Goal: Task Accomplishment & Management: Use online tool/utility

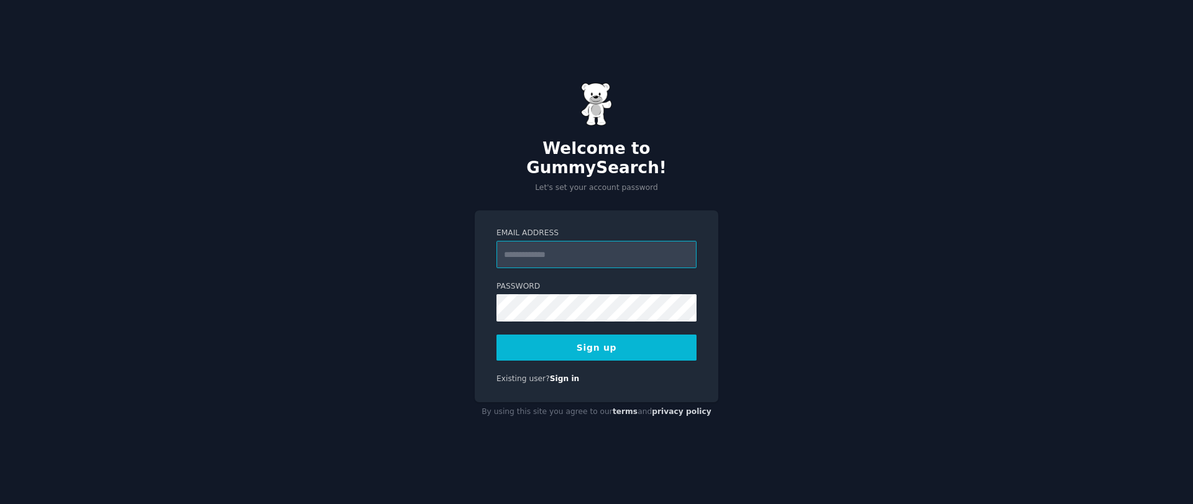
paste input "**********"
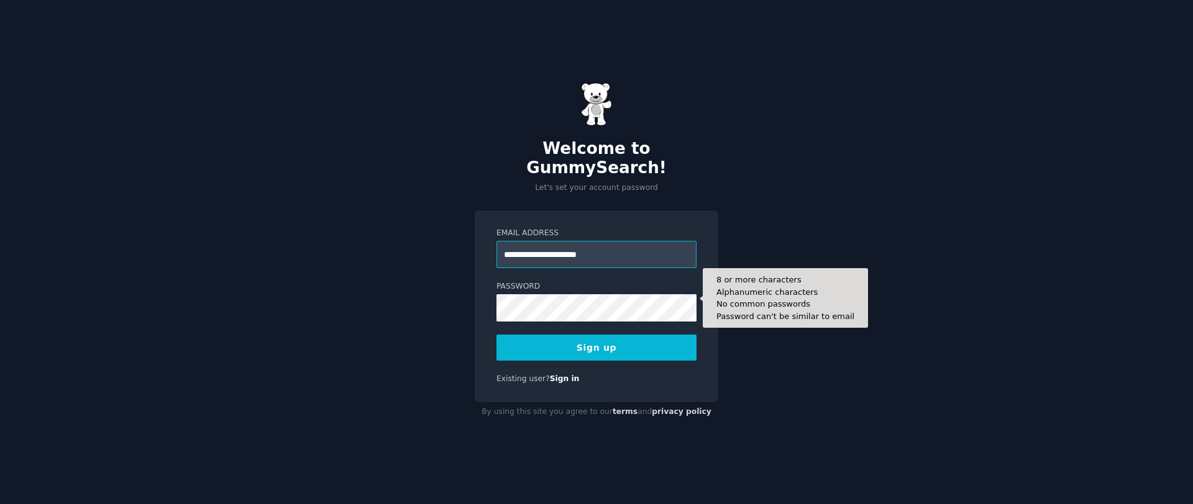
type input "**********"
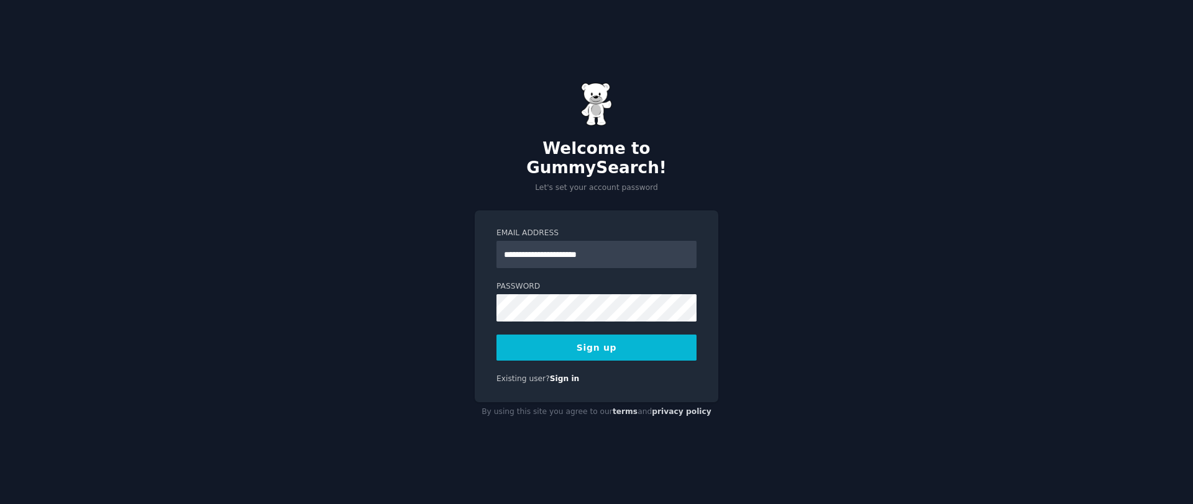
click at [537, 345] on button "Sign up" at bounding box center [596, 348] width 200 height 26
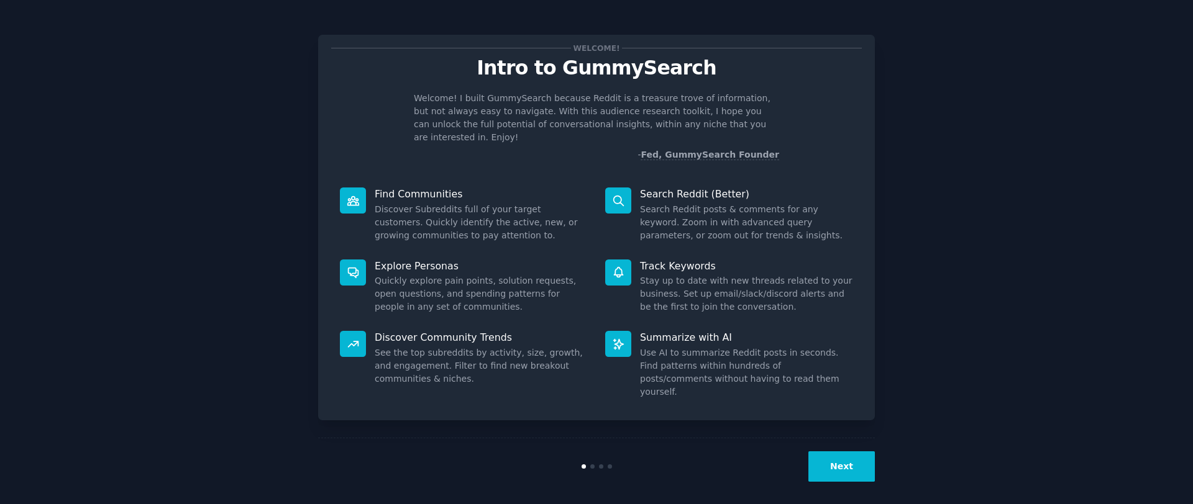
click at [952, 198] on div "Welcome! Intro to GummySearch Welcome! I built GummySearch because Reddit is a …" at bounding box center [596, 256] width 1158 height 478
click at [836, 457] on button "Next" at bounding box center [841, 467] width 66 height 30
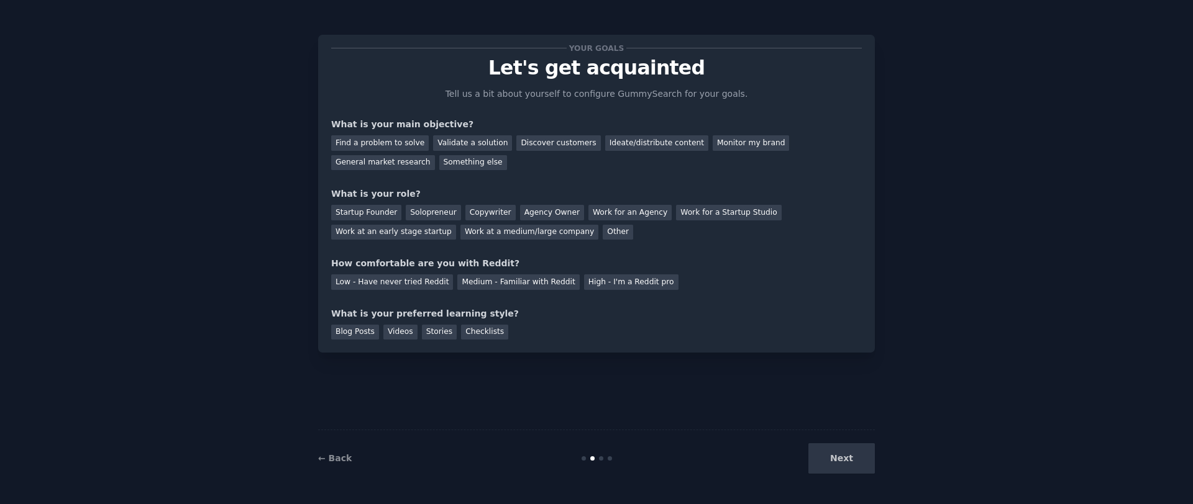
click at [836, 455] on div "Next" at bounding box center [782, 459] width 186 height 30
click at [429, 213] on div "Solopreneur" at bounding box center [433, 213] width 55 height 16
click at [372, 211] on div "Startup Founder" at bounding box center [366, 213] width 70 height 16
click at [429, 210] on div "Solopreneur" at bounding box center [433, 213] width 55 height 16
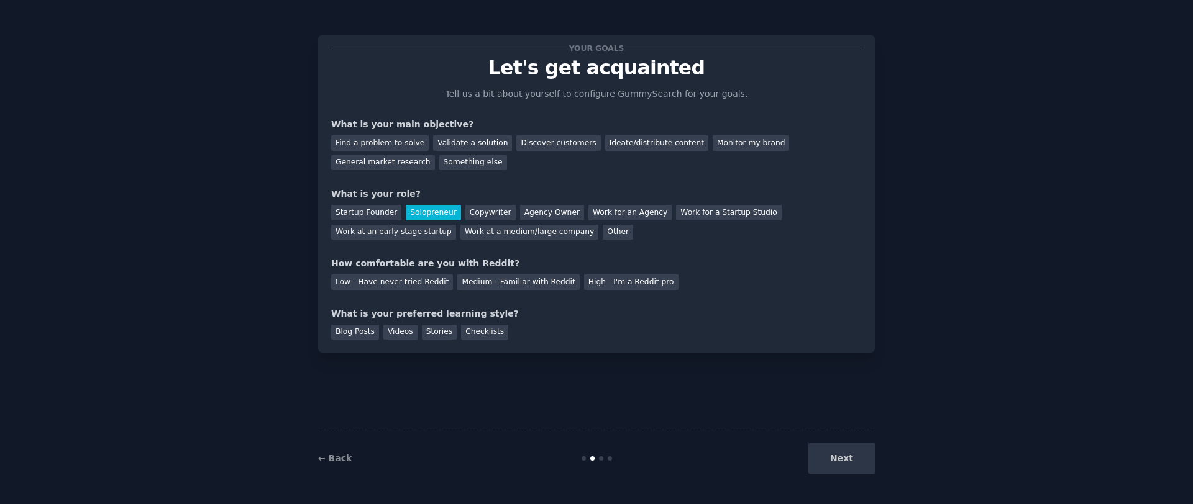
click at [827, 452] on div "Next" at bounding box center [782, 459] width 186 height 30
click at [847, 455] on div "Next" at bounding box center [782, 459] width 186 height 30
click at [844, 462] on div "Next" at bounding box center [782, 459] width 186 height 30
click at [813, 451] on div "Next" at bounding box center [782, 459] width 186 height 30
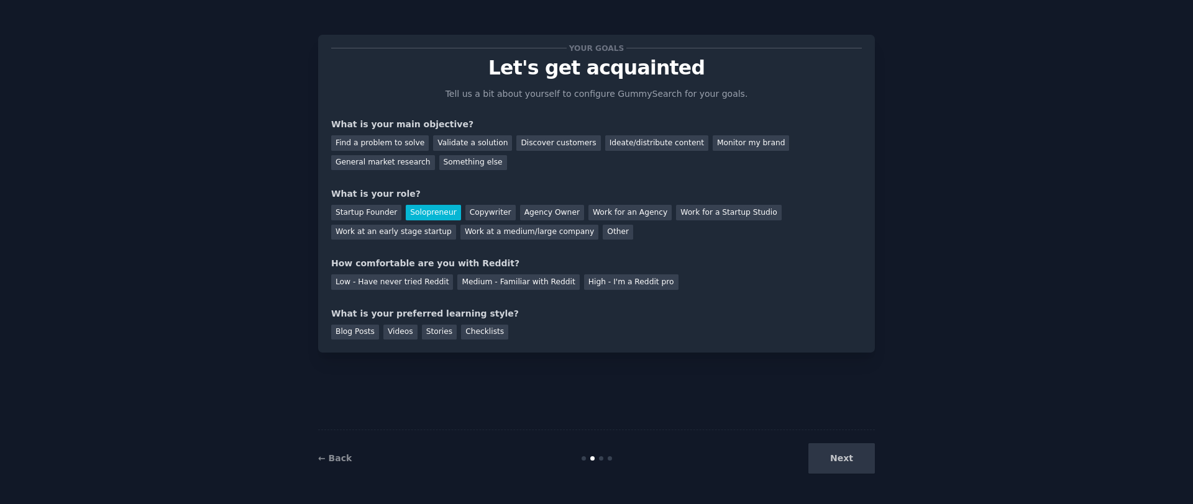
click at [853, 454] on div "Next" at bounding box center [782, 459] width 186 height 30
click at [485, 146] on div "Validate a solution" at bounding box center [472, 143] width 79 height 16
click at [334, 280] on div "Low - Have never tried Reddit" at bounding box center [392, 283] width 122 height 16
drag, startPoint x: 353, startPoint y: 335, endPoint x: 570, endPoint y: 376, distance: 220.6
click at [353, 335] on div "Blog Posts" at bounding box center [355, 333] width 48 height 16
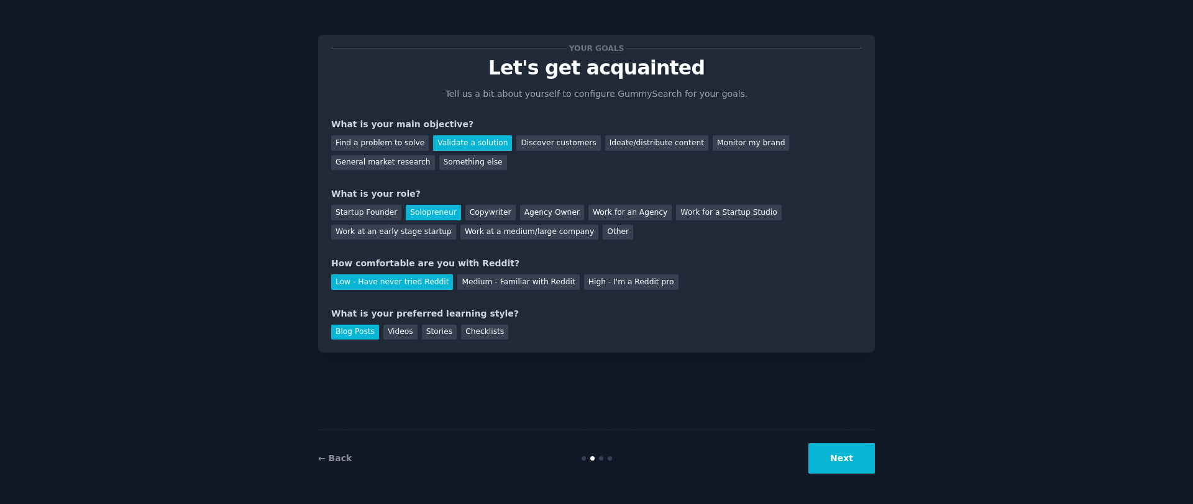
click at [850, 459] on button "Next" at bounding box center [841, 459] width 66 height 30
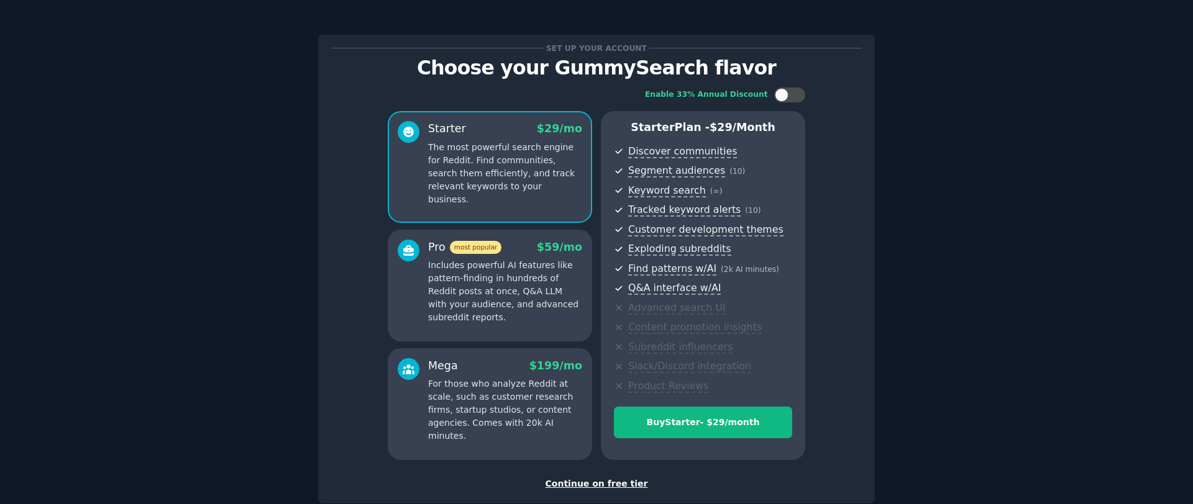
click at [599, 485] on div "Continue on free tier" at bounding box center [596, 484] width 531 height 13
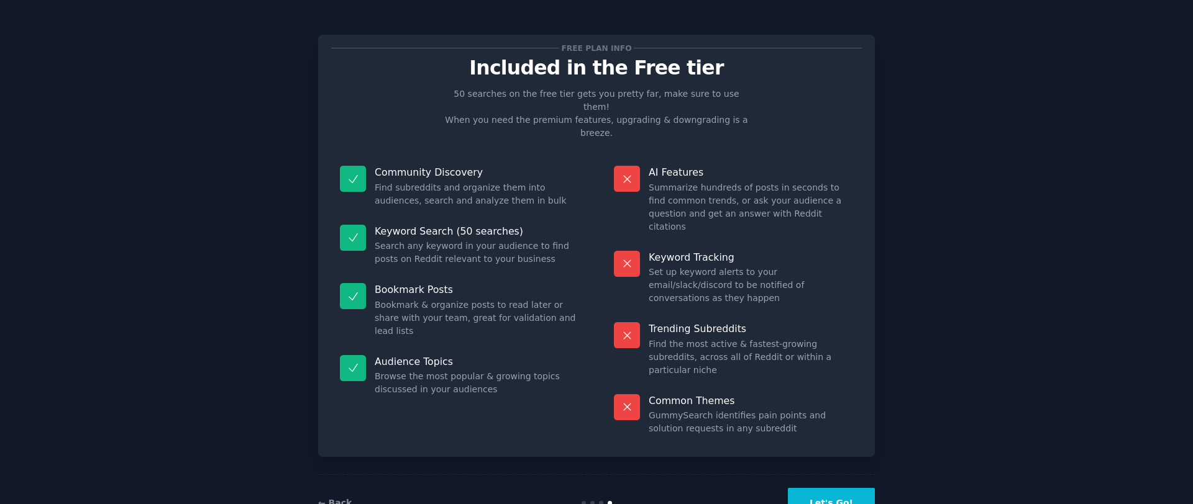
click at [837, 488] on button "Let's Go!" at bounding box center [831, 503] width 87 height 30
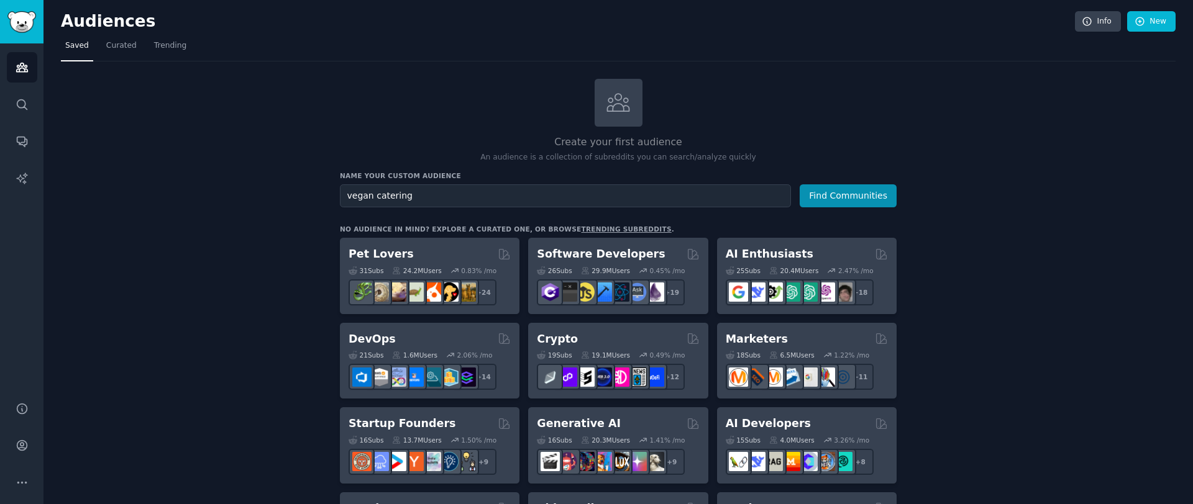
type input "vegan catering"
click at [799, 184] on button "Find Communities" at bounding box center [847, 195] width 97 height 23
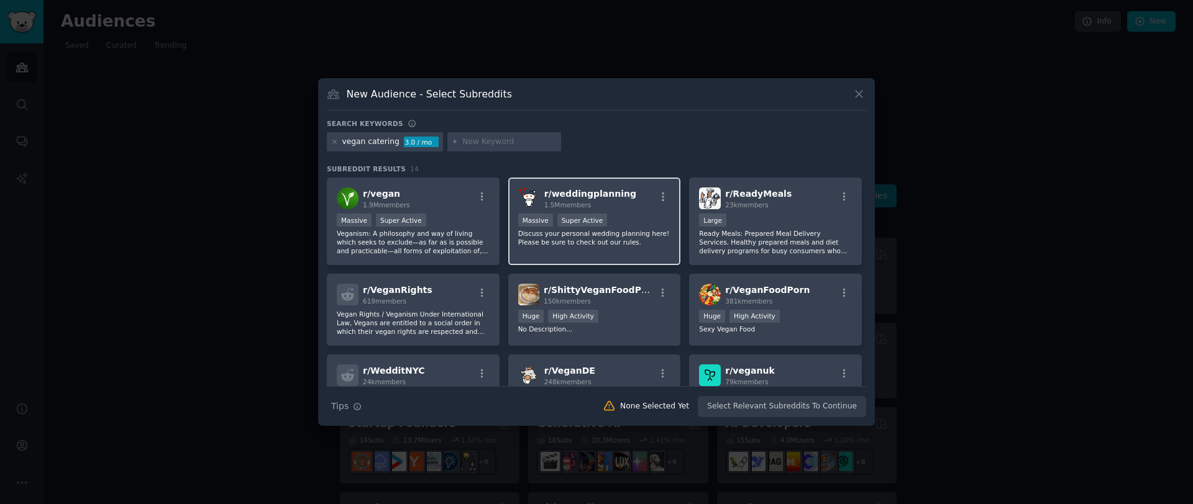
click at [641, 234] on p "Discuss your personal wedding planning here! Please be sure to check out our ru…" at bounding box center [594, 237] width 153 height 17
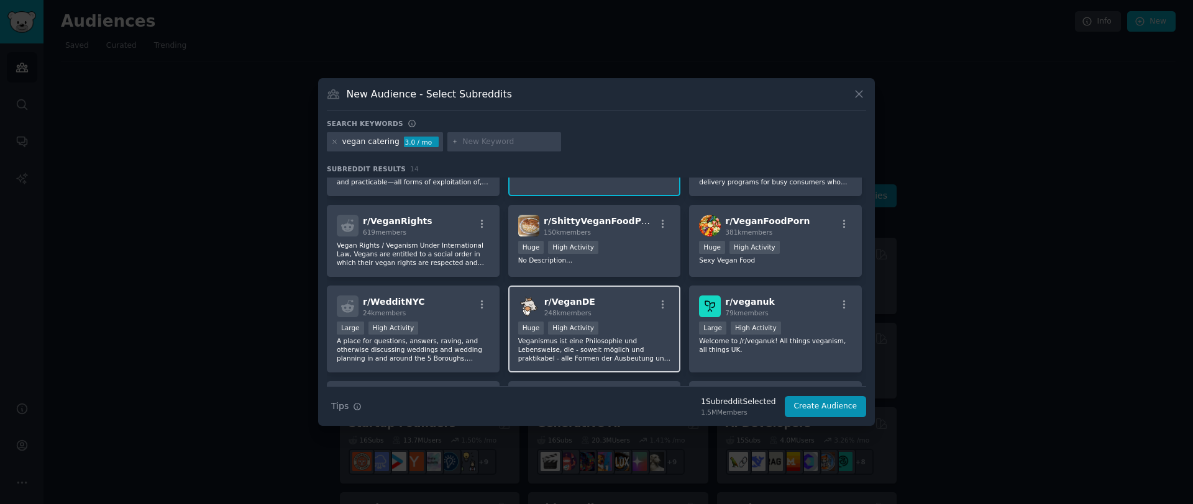
scroll to position [70, 0]
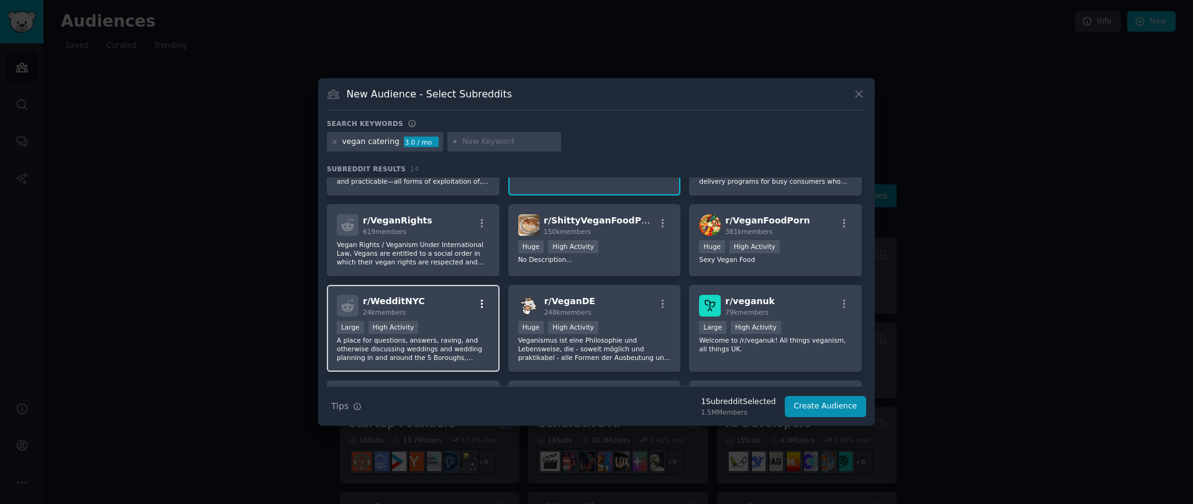
click at [474, 299] on button "button" at bounding box center [482, 304] width 16 height 11
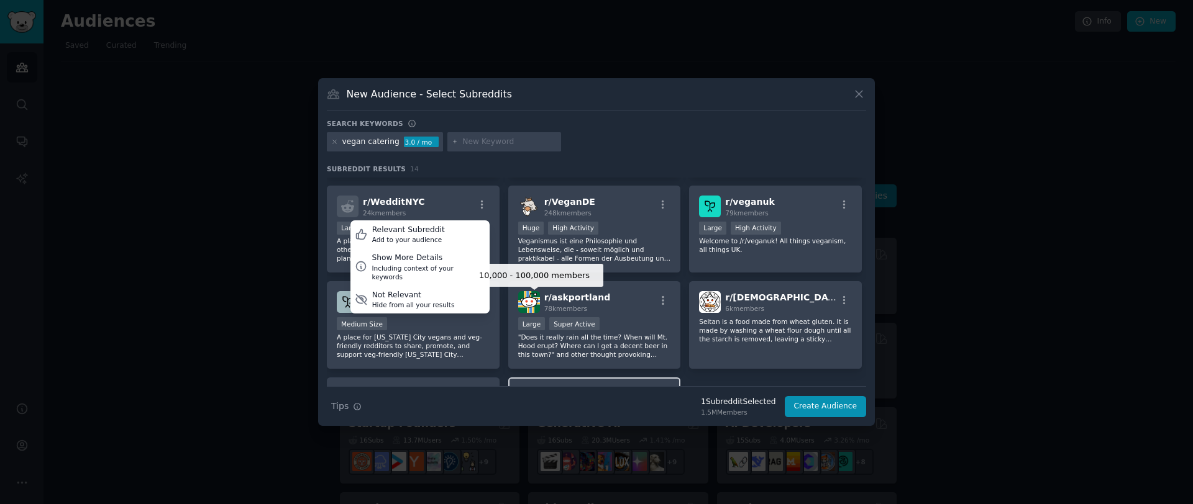
scroll to position [291, 0]
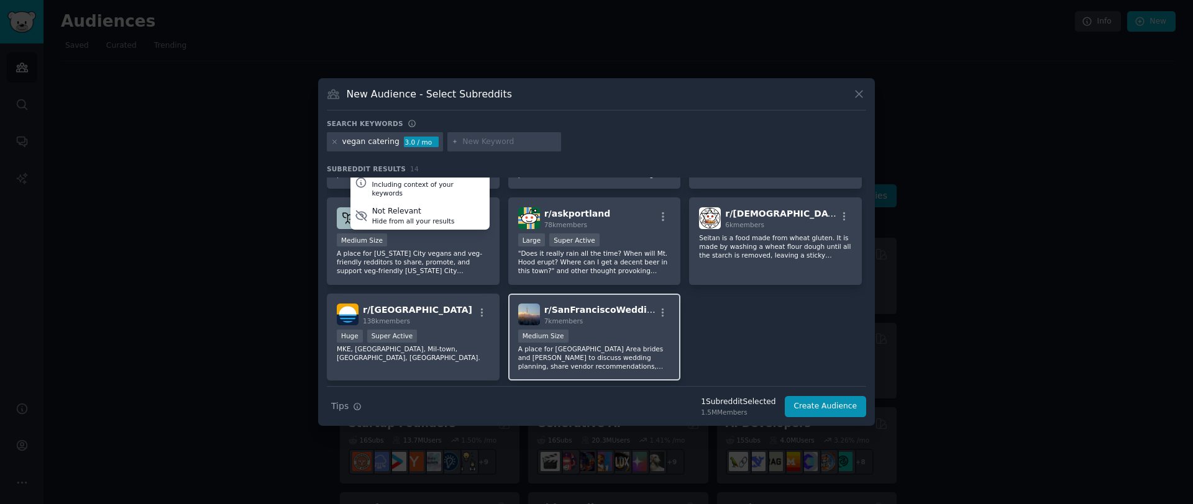
click at [581, 316] on h2 "r/ SanFranciscoWeddings 7k members" at bounding box center [599, 315] width 111 height 22
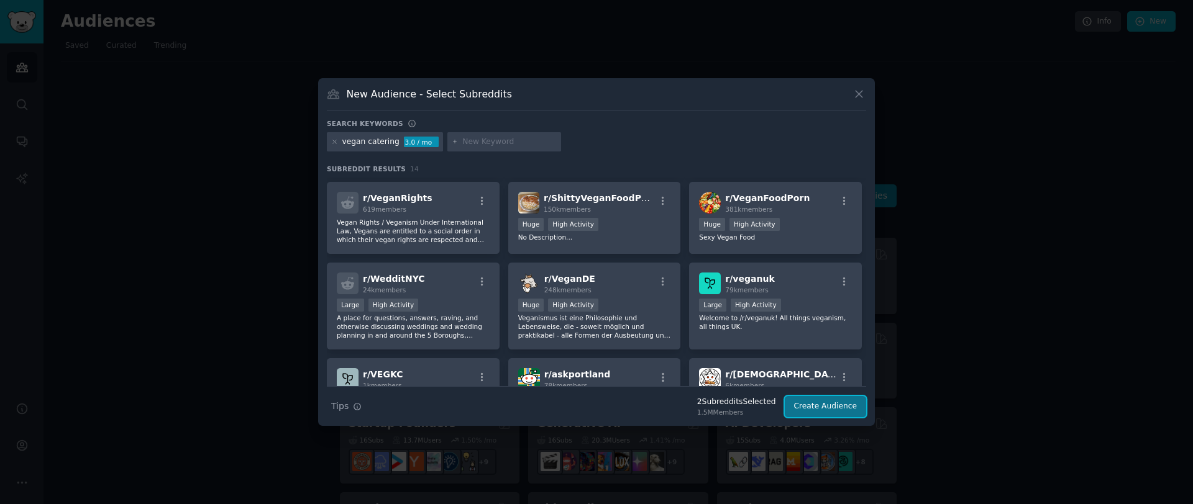
click at [834, 403] on button "Create Audience" at bounding box center [826, 406] width 82 height 21
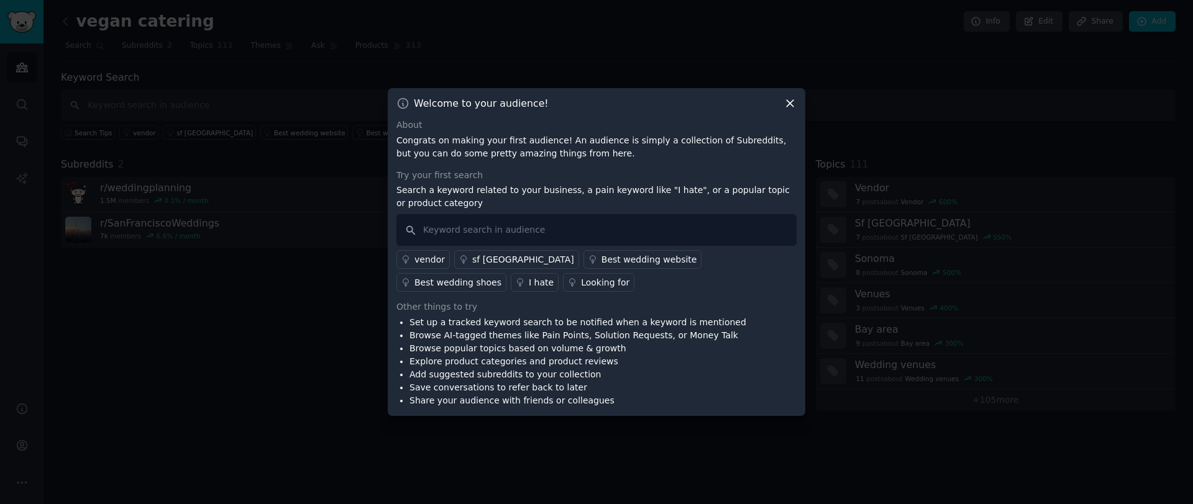
click at [789, 105] on icon at bounding box center [789, 103] width 13 height 13
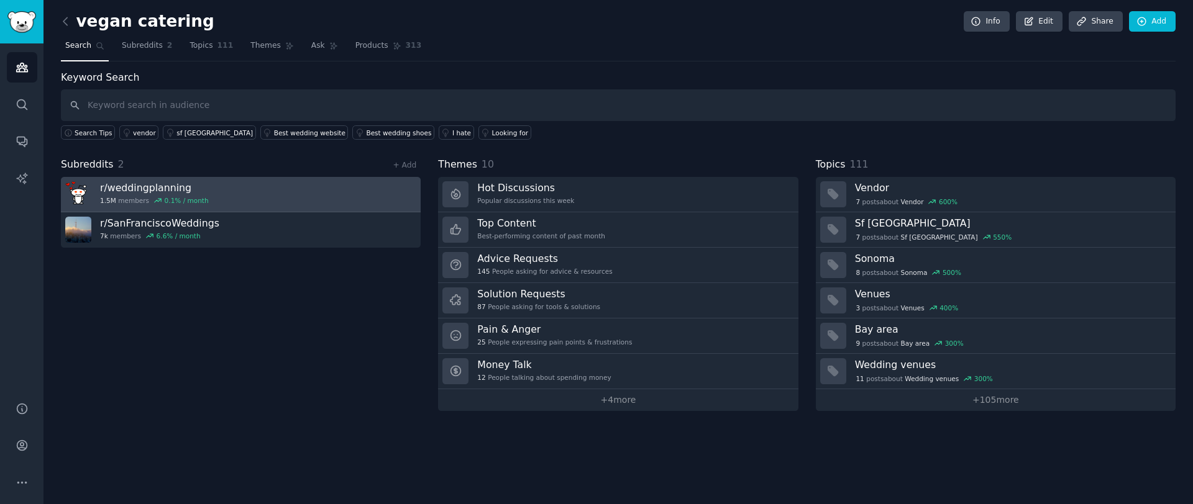
click at [358, 204] on link "r/ weddingplanning 1.5M members 0.1 % / month" at bounding box center [241, 194] width 360 height 35
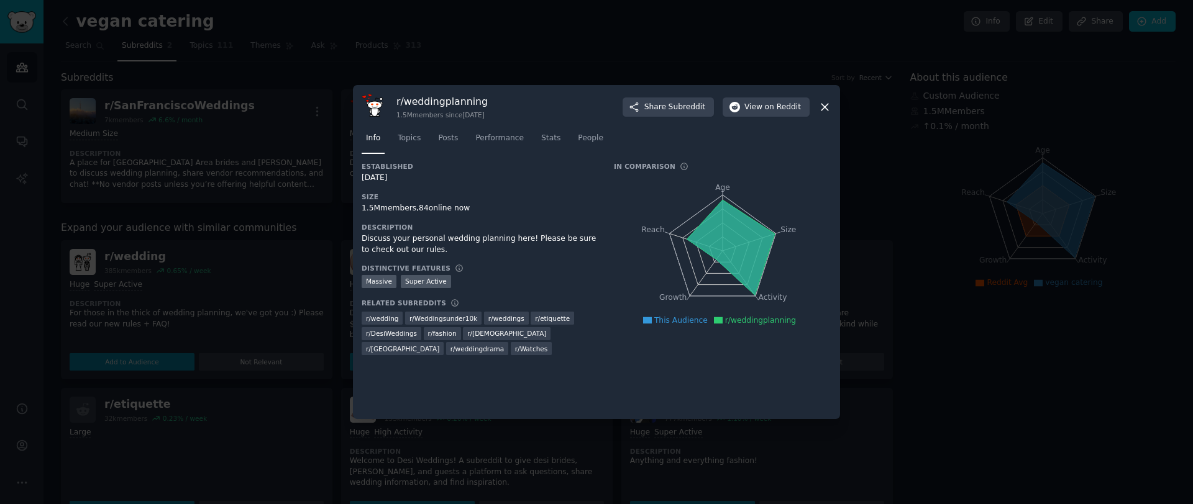
click at [829, 106] on icon at bounding box center [824, 107] width 13 height 13
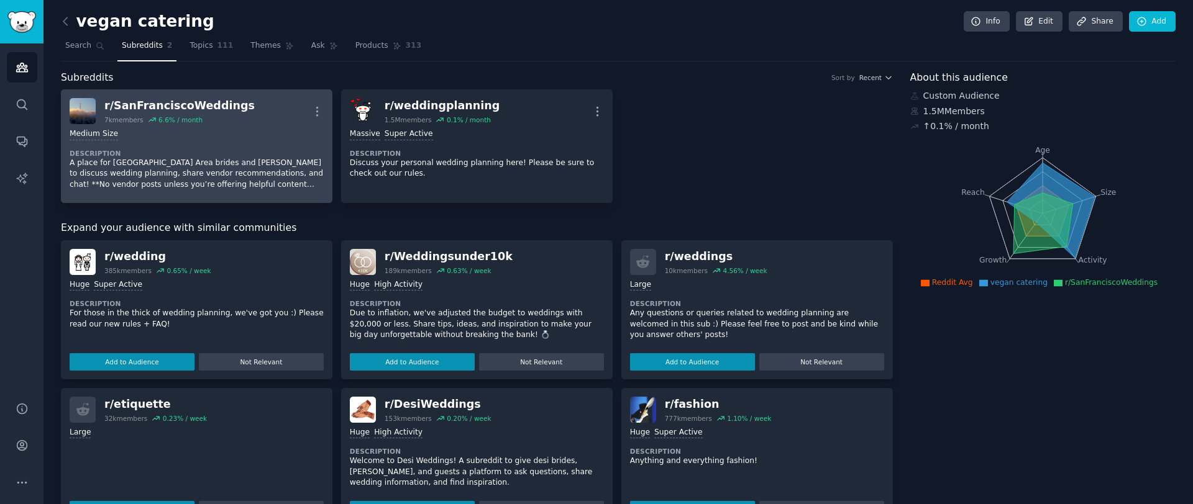
click at [239, 105] on div "r/ SanFranciscoWeddings 7k members 6.6 % / month More" at bounding box center [197, 111] width 254 height 26
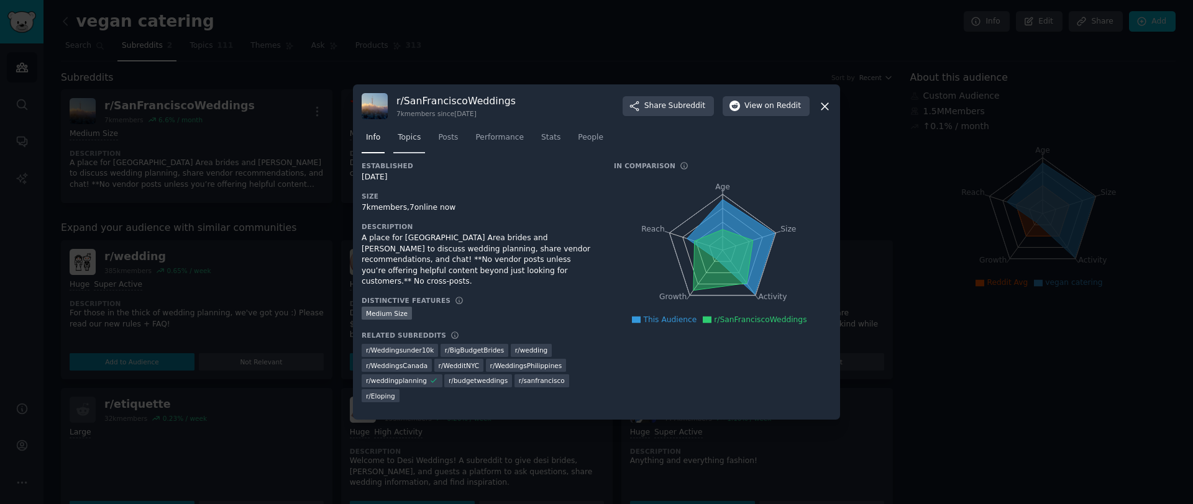
click at [410, 137] on span "Topics" at bounding box center [409, 137] width 23 height 11
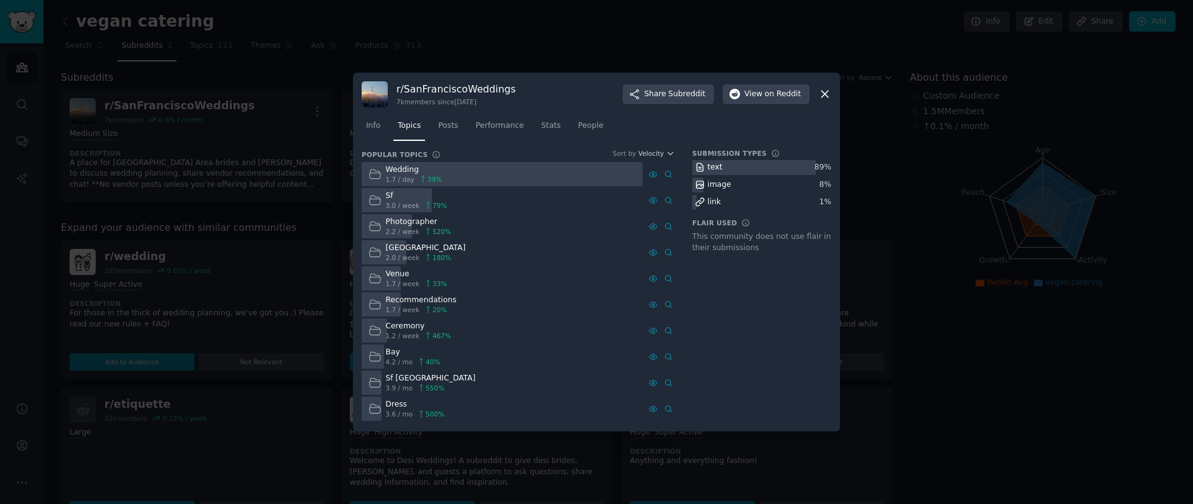
click at [266, 259] on div at bounding box center [596, 252] width 1193 height 504
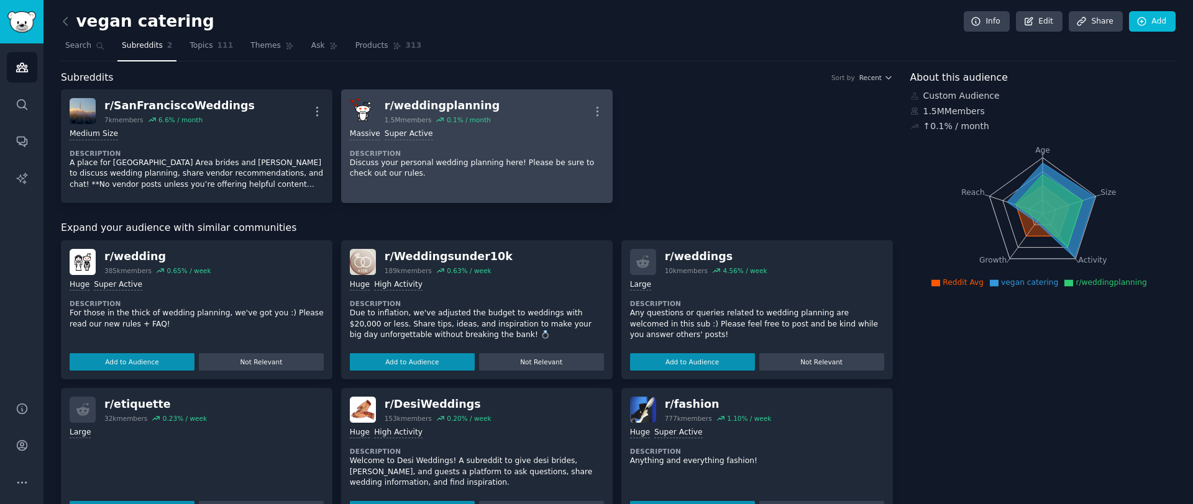
click at [504, 102] on div "r/ weddingplanning 1.5M members 0.1 % / month More" at bounding box center [477, 111] width 254 height 26
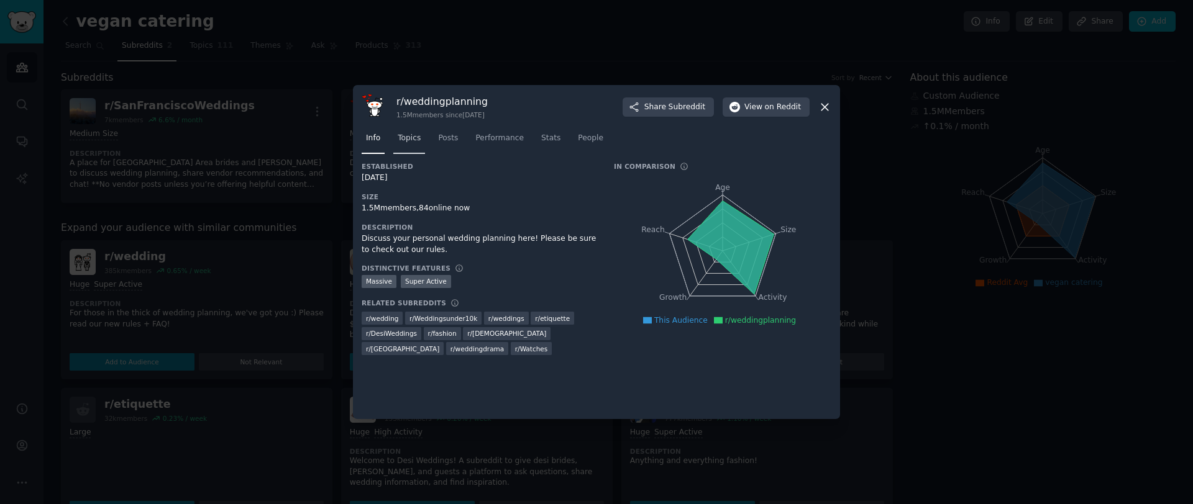
click at [416, 143] on link "Topics" at bounding box center [409, 141] width 32 height 25
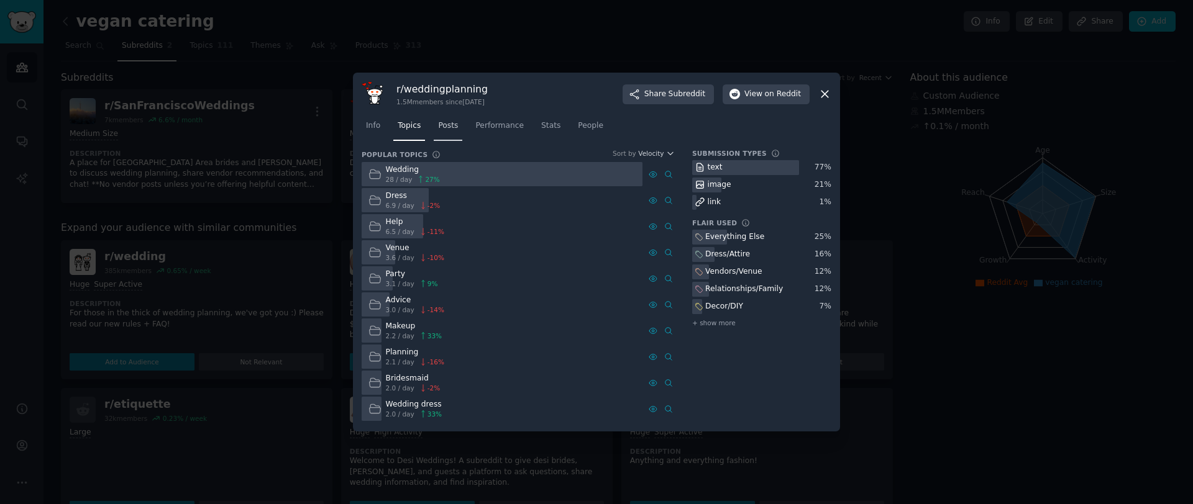
click at [460, 129] on link "Posts" at bounding box center [448, 128] width 29 height 25
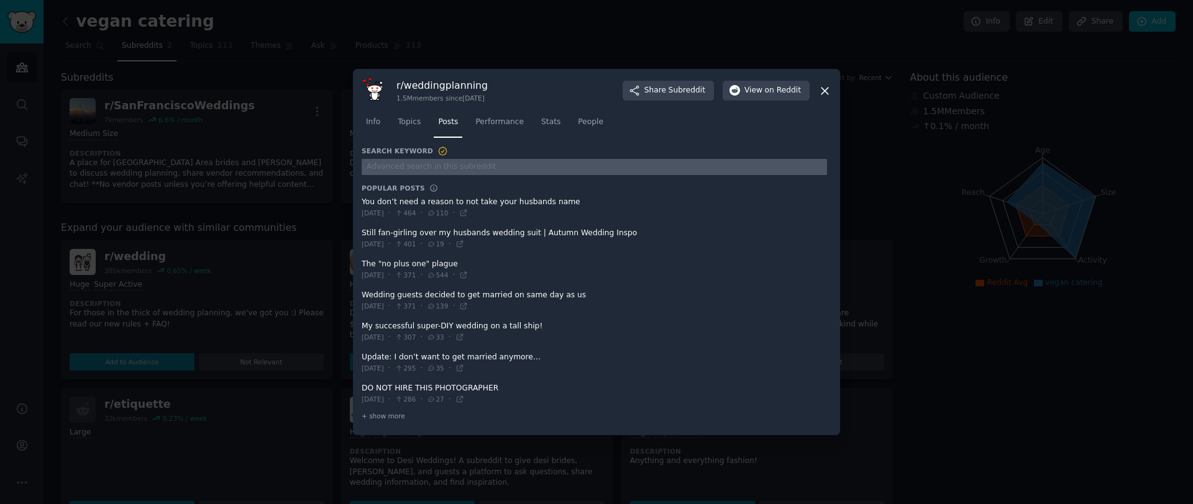
click at [484, 160] on input "text" at bounding box center [594, 167] width 465 height 17
type input "vegan"
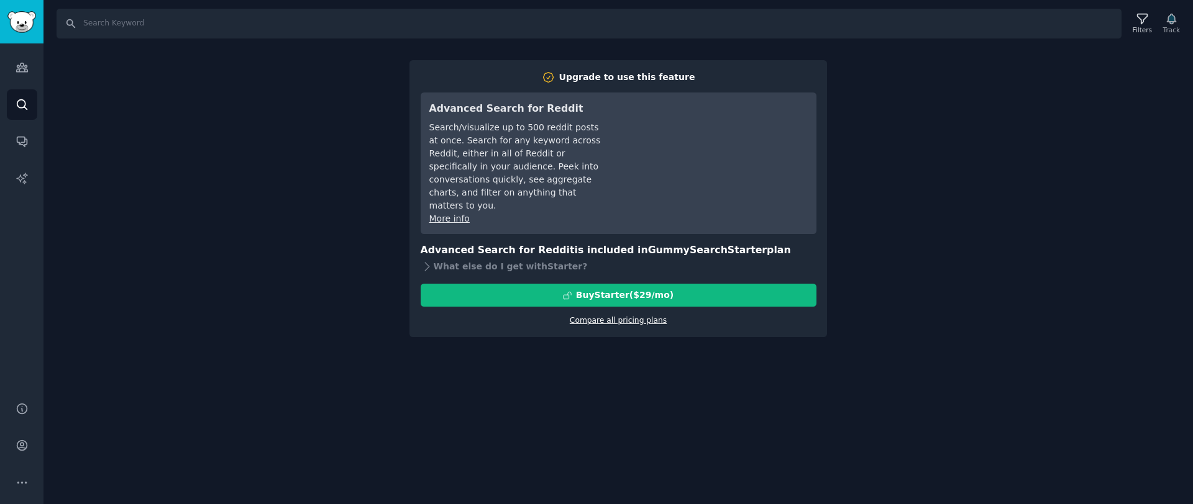
click at [631, 316] on link "Compare all pricing plans" at bounding box center [618, 320] width 97 height 9
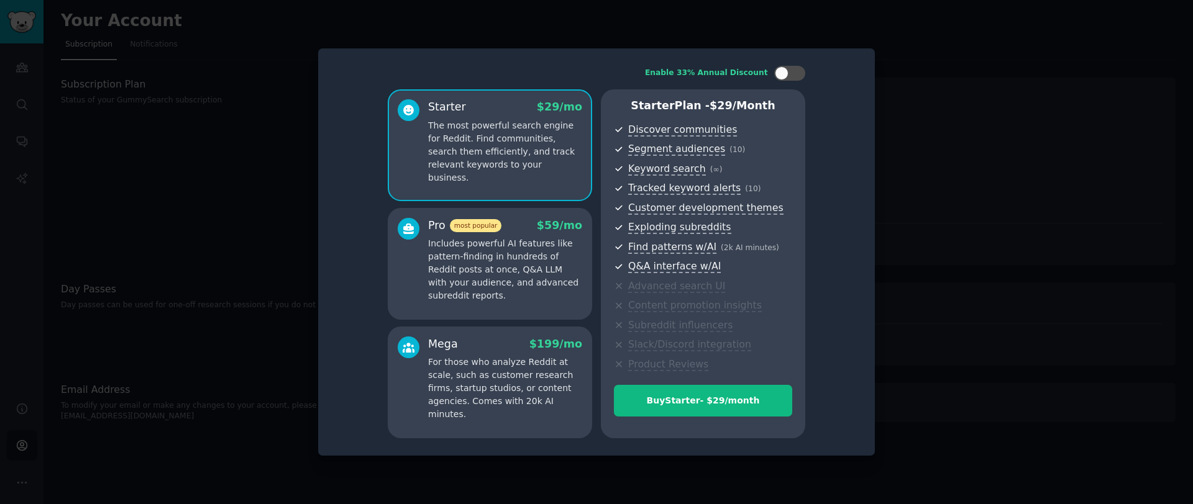
drag, startPoint x: 944, startPoint y: 192, endPoint x: 1077, endPoint y: 20, distance: 217.4
click at [951, 183] on div at bounding box center [596, 252] width 1193 height 504
